Goal: Task Accomplishment & Management: Use online tool/utility

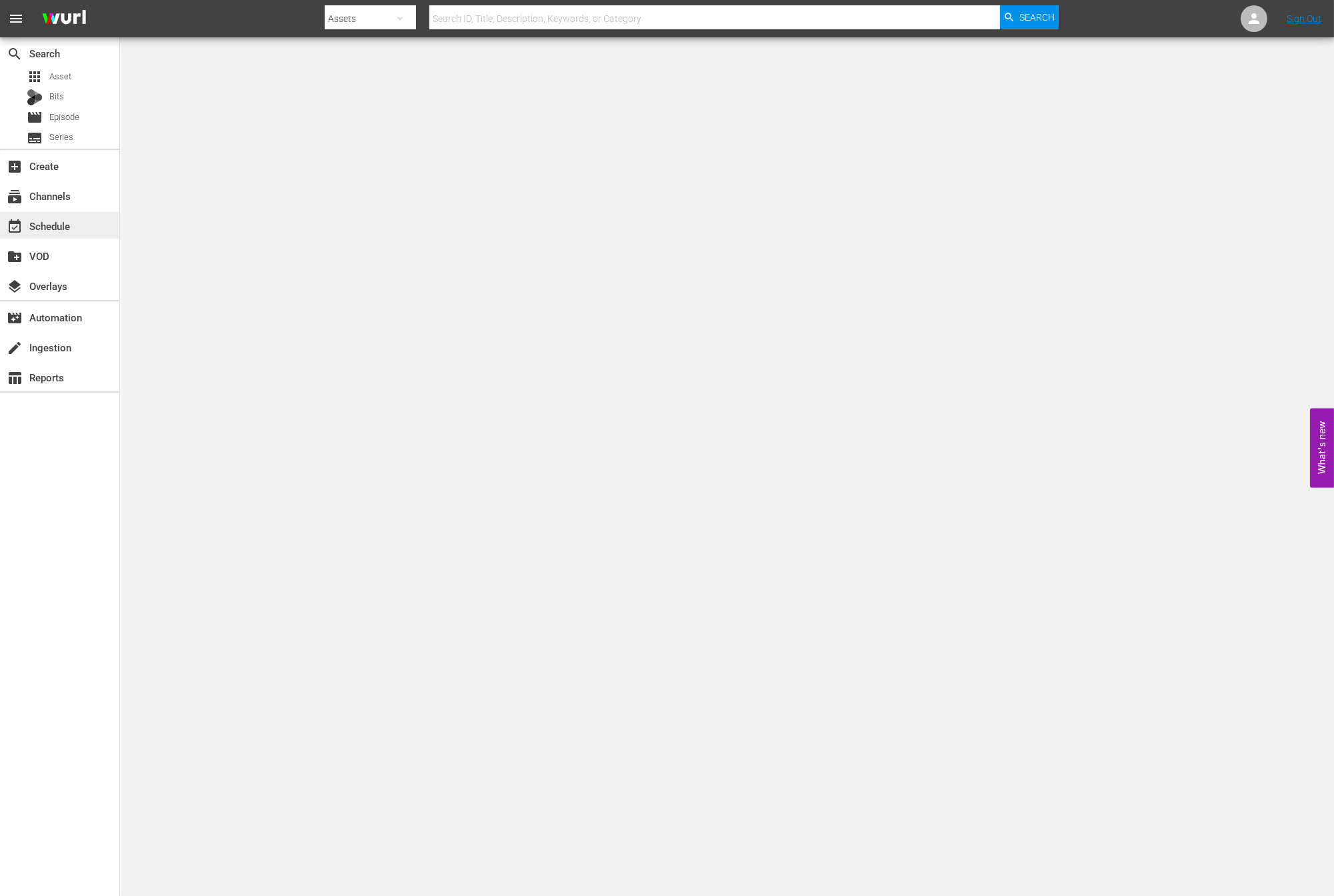
click at [82, 232] on div "event_available Schedule" at bounding box center [60, 225] width 119 height 27
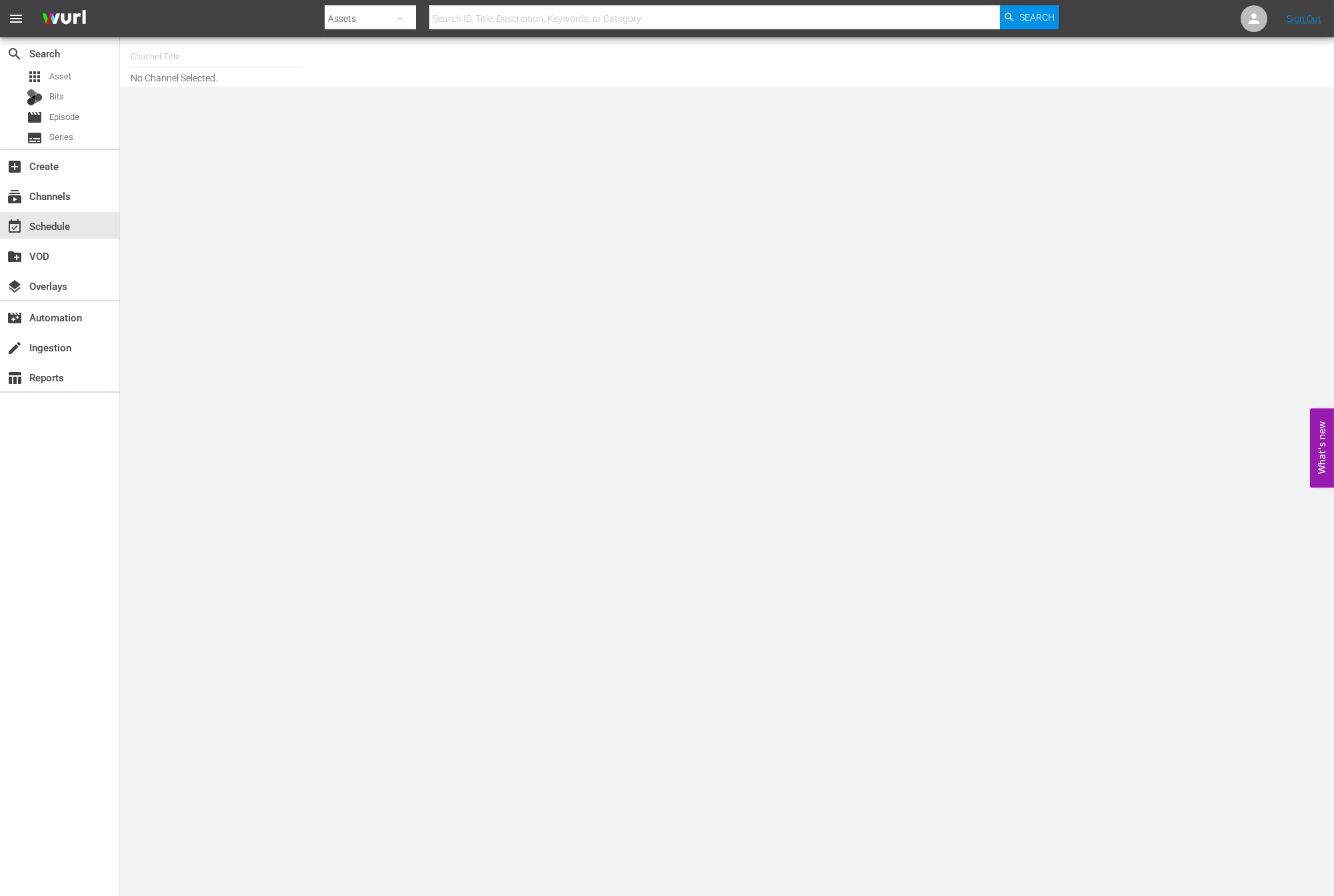
click at [185, 64] on input "text" at bounding box center [216, 57] width 170 height 32
type input "ㅜ"
type input "new kpop"
click at [219, 51] on input "new kpop" at bounding box center [216, 57] width 170 height 32
click at [220, 53] on input "new kpop" at bounding box center [216, 57] width 170 height 32
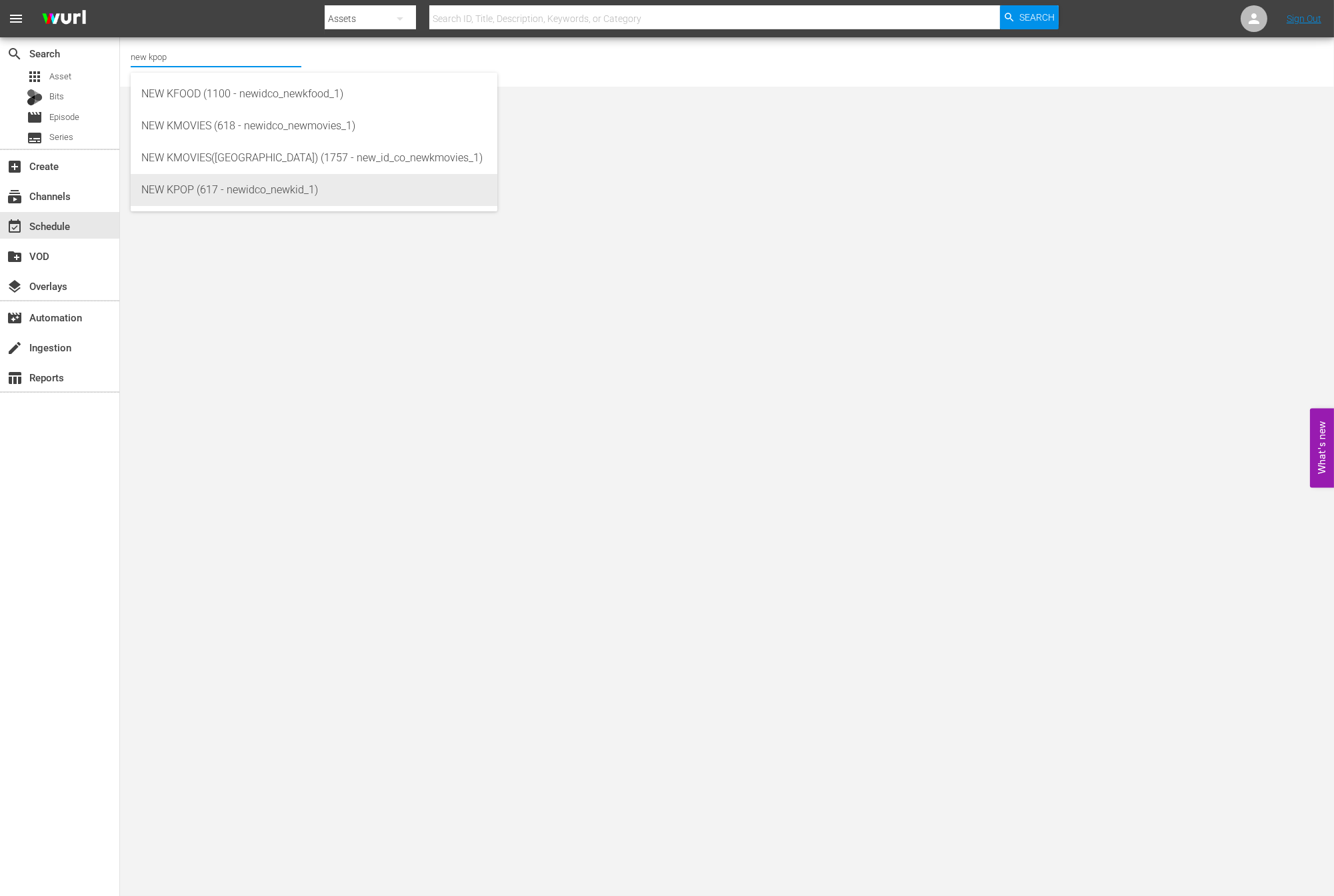
click at [216, 197] on div "NEW KPOP (617 - newidco_newkid_1)" at bounding box center [314, 190] width 345 height 32
type input "NEW KPOP (617 - newidco_newkid_1)"
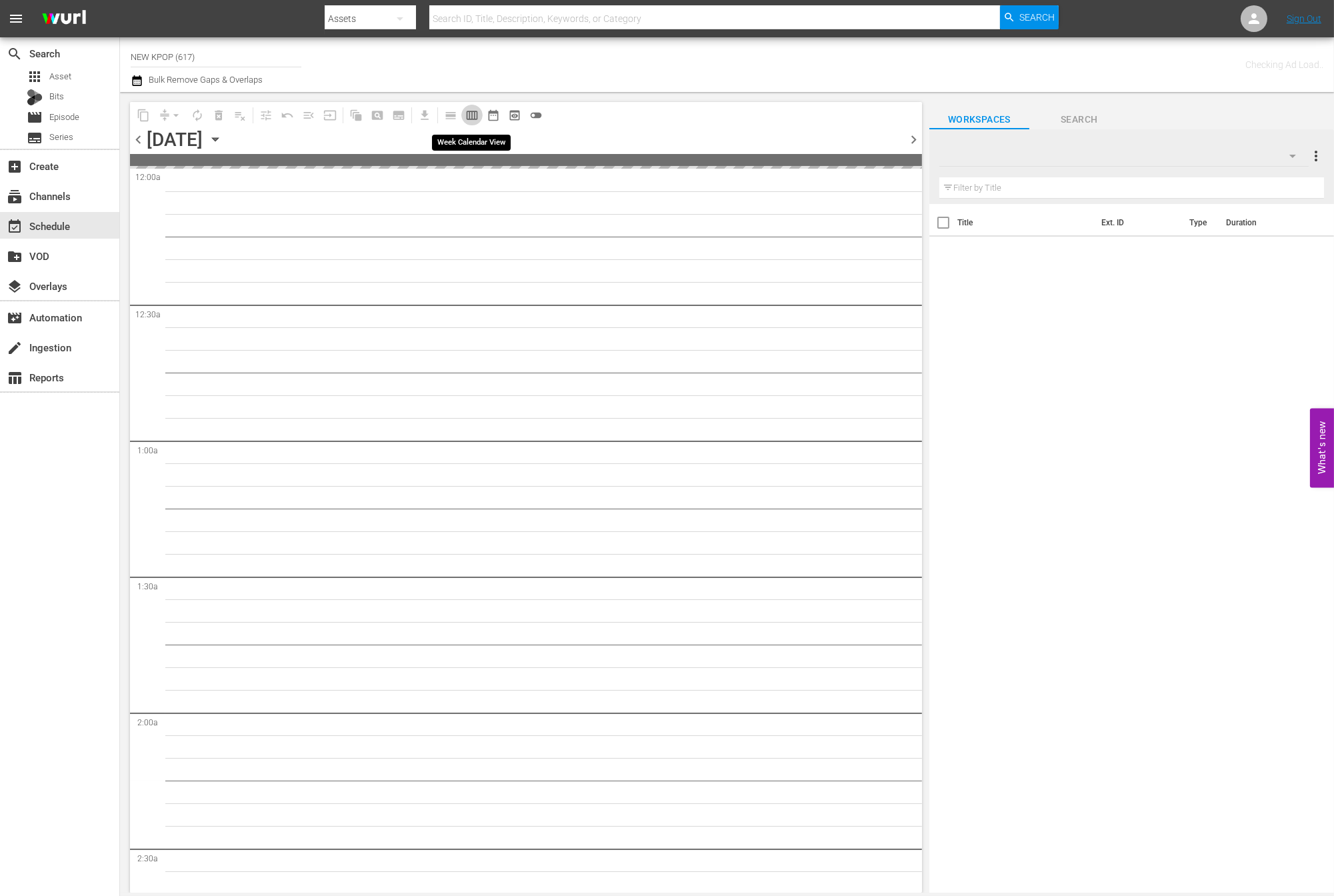
click at [471, 112] on span "calendar_view_week_outlined" at bounding box center [472, 115] width 13 height 13
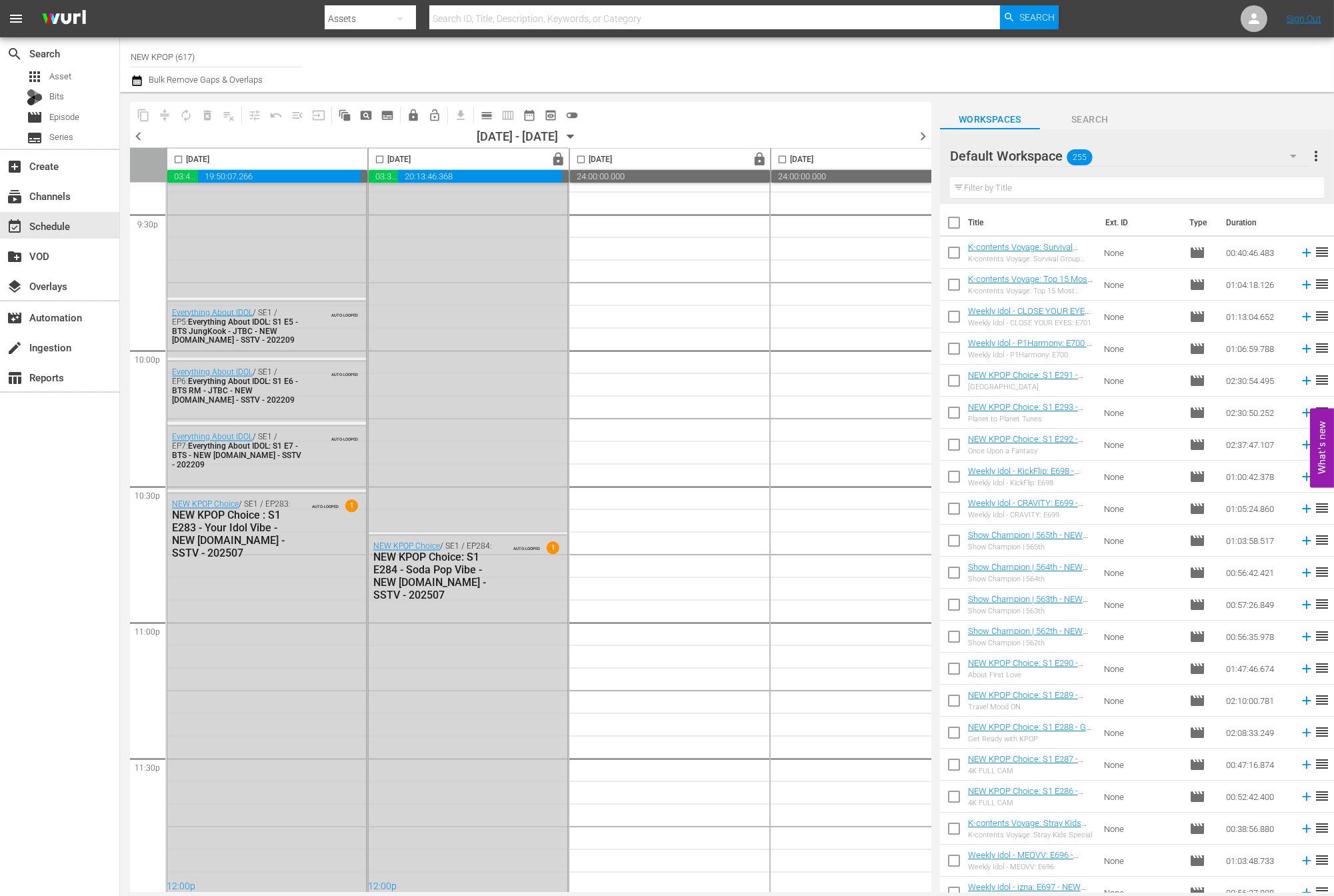
scroll to position [5827, 0]
